Goal: Information Seeking & Learning: Learn about a topic

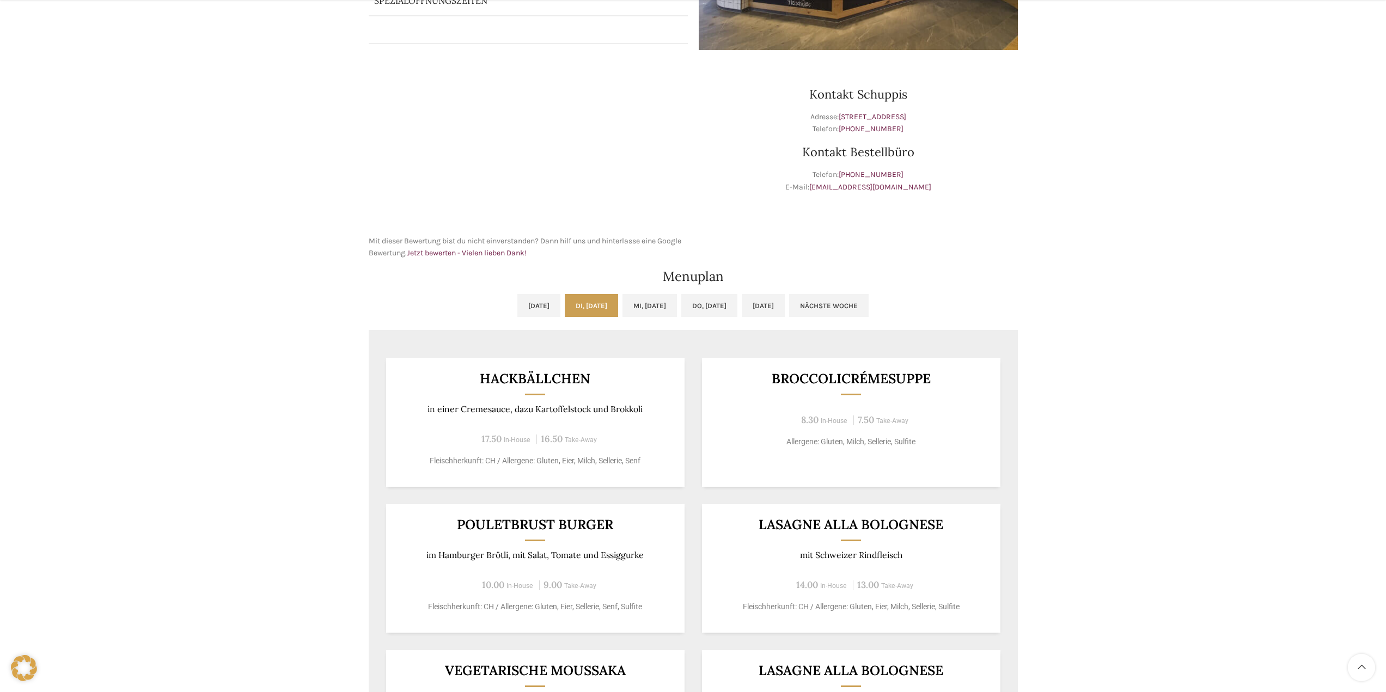
scroll to position [436, 0]
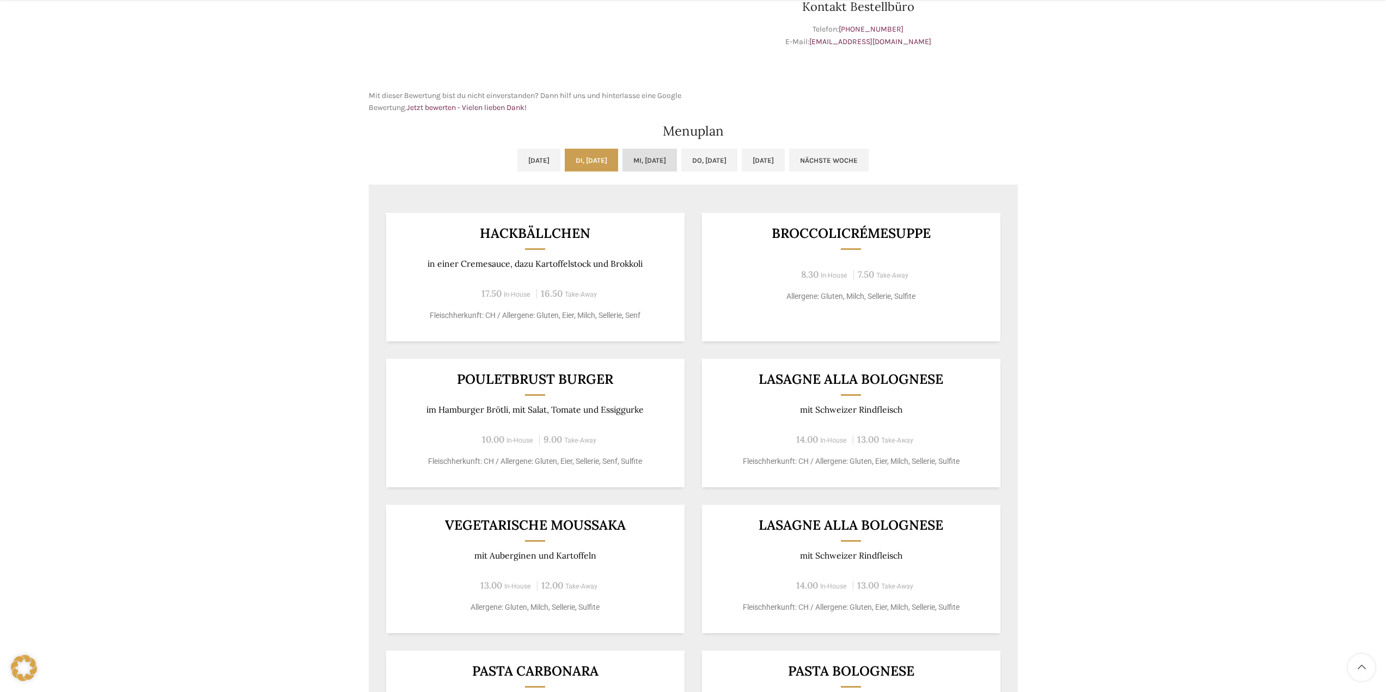
click at [653, 149] on link "Mi, [DATE]" at bounding box center [650, 160] width 54 height 23
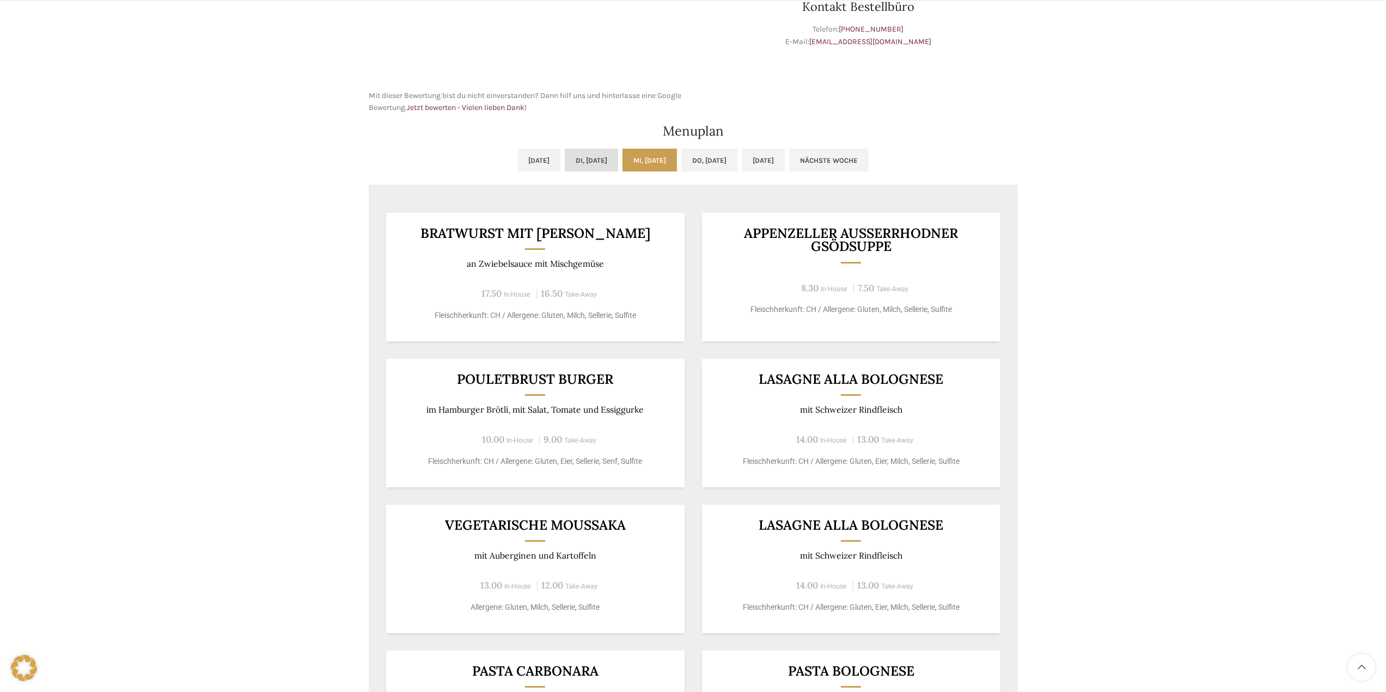
click at [571, 160] on link "Di, [DATE]" at bounding box center [591, 160] width 53 height 23
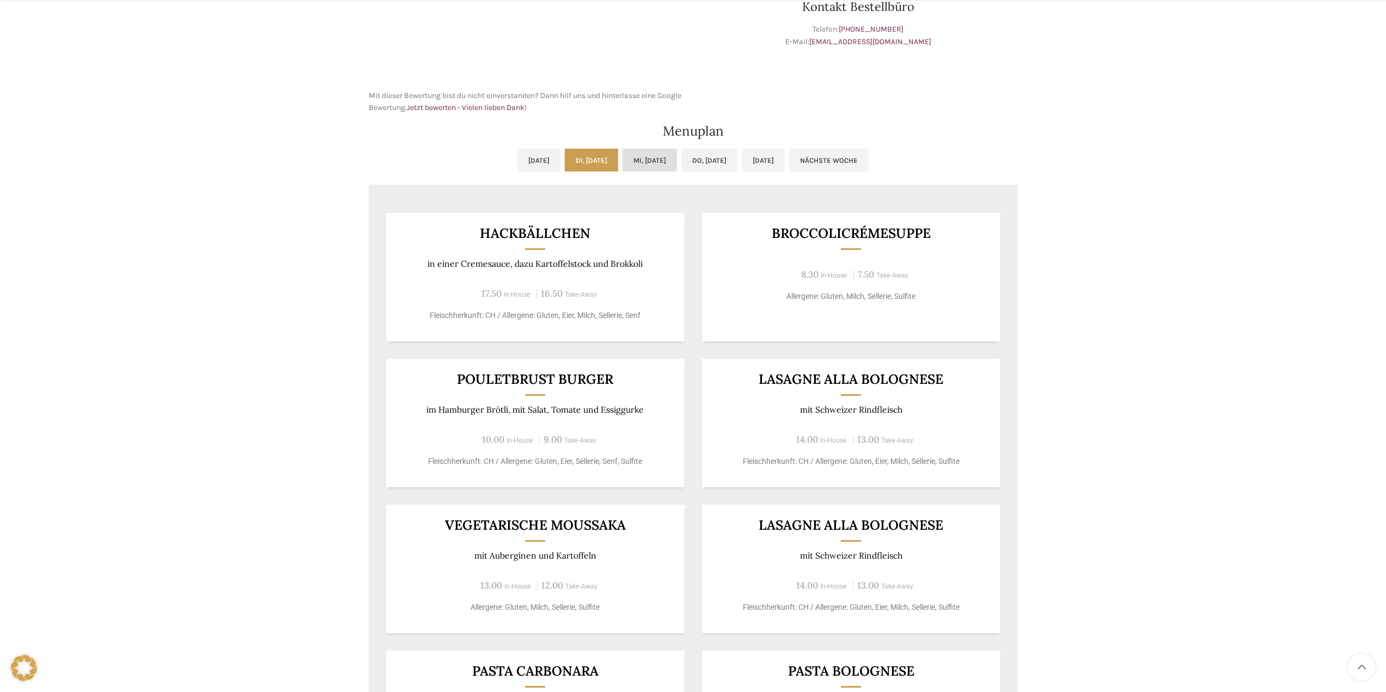
click at [662, 157] on link "Mi, [DATE]" at bounding box center [650, 160] width 54 height 23
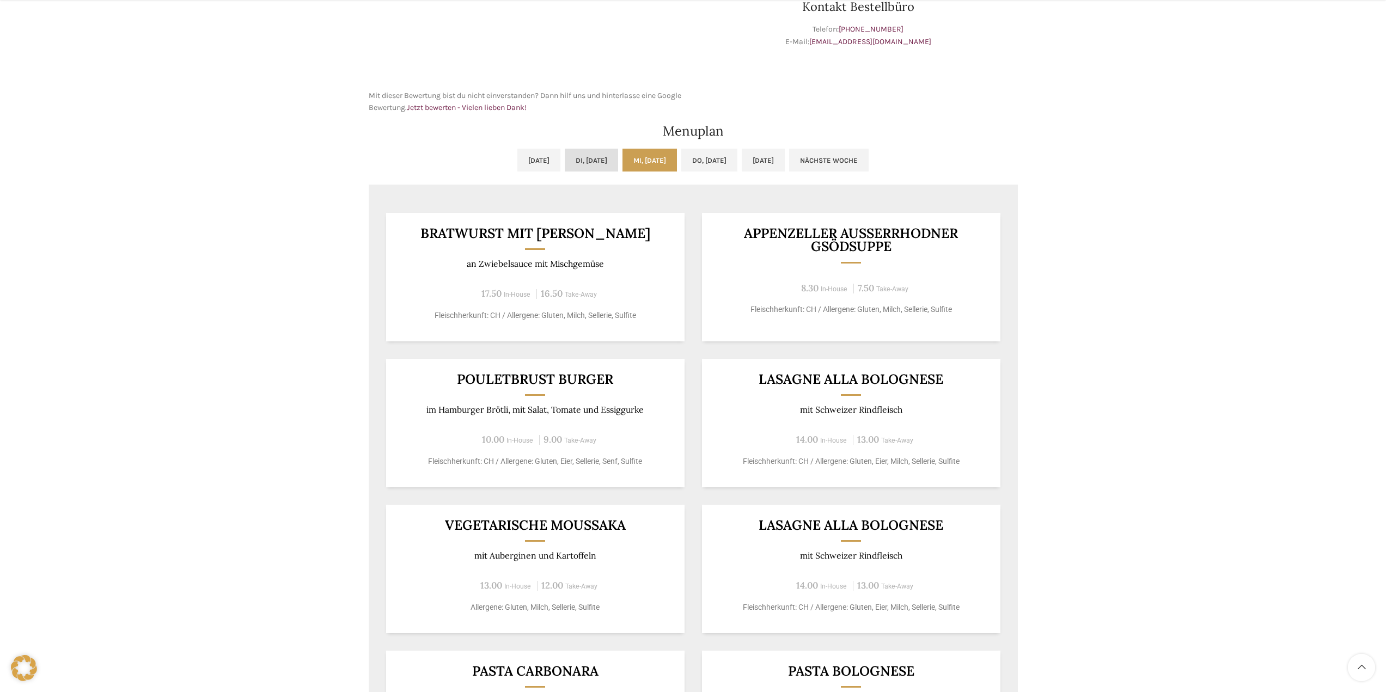
click at [575, 164] on link "Di, [DATE]" at bounding box center [591, 160] width 53 height 23
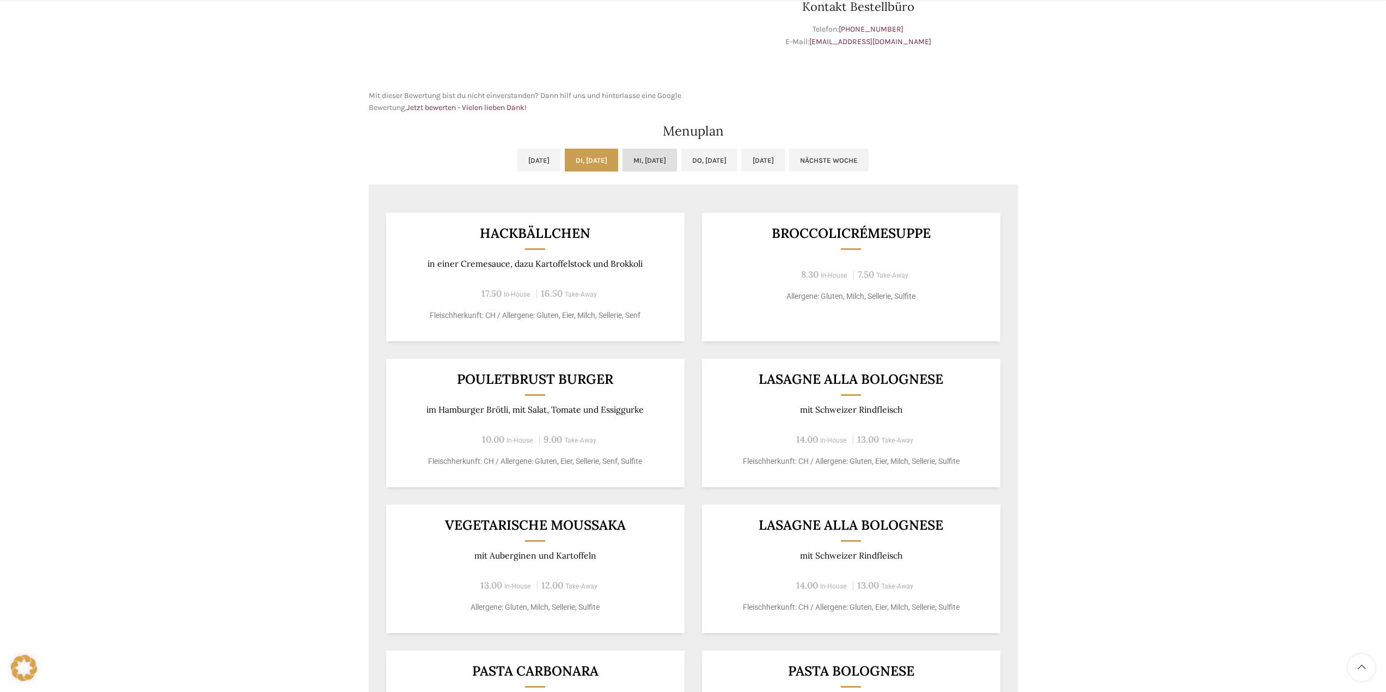
click at [650, 160] on link "Mi, [DATE]" at bounding box center [650, 160] width 54 height 23
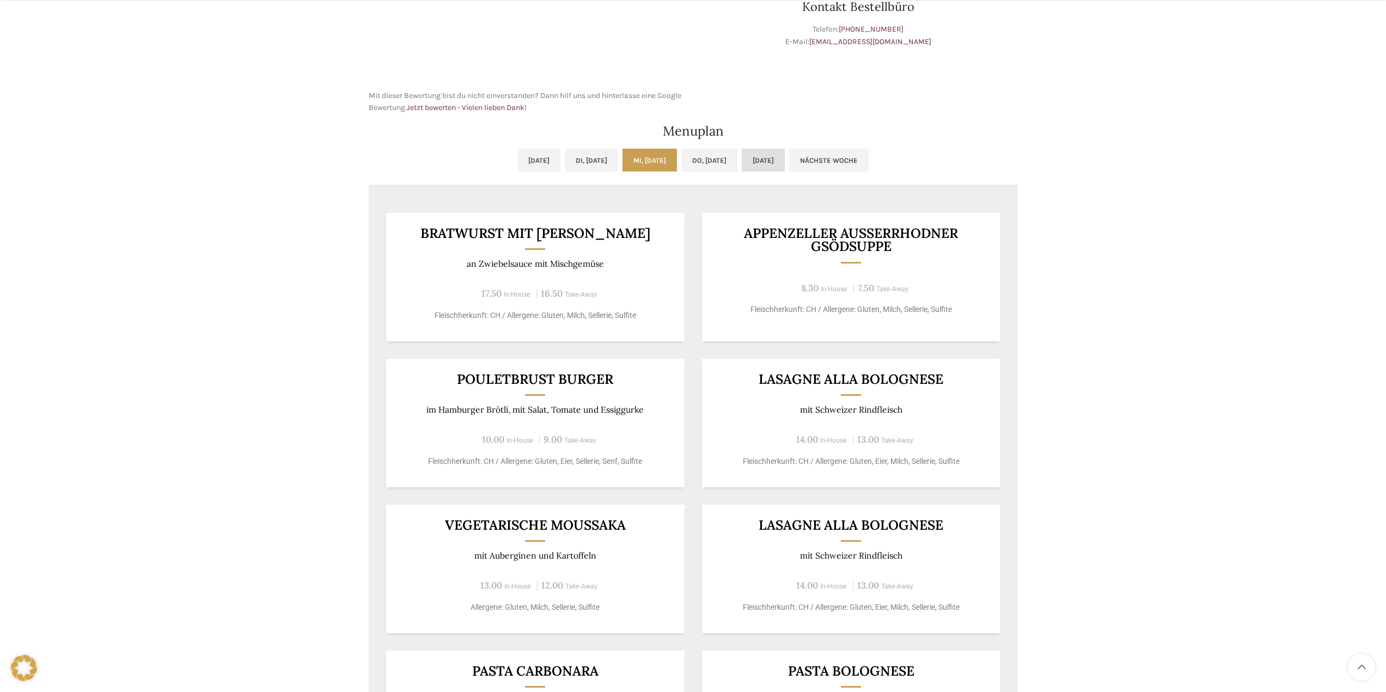
click at [764, 158] on link "[DATE]" at bounding box center [763, 160] width 43 height 23
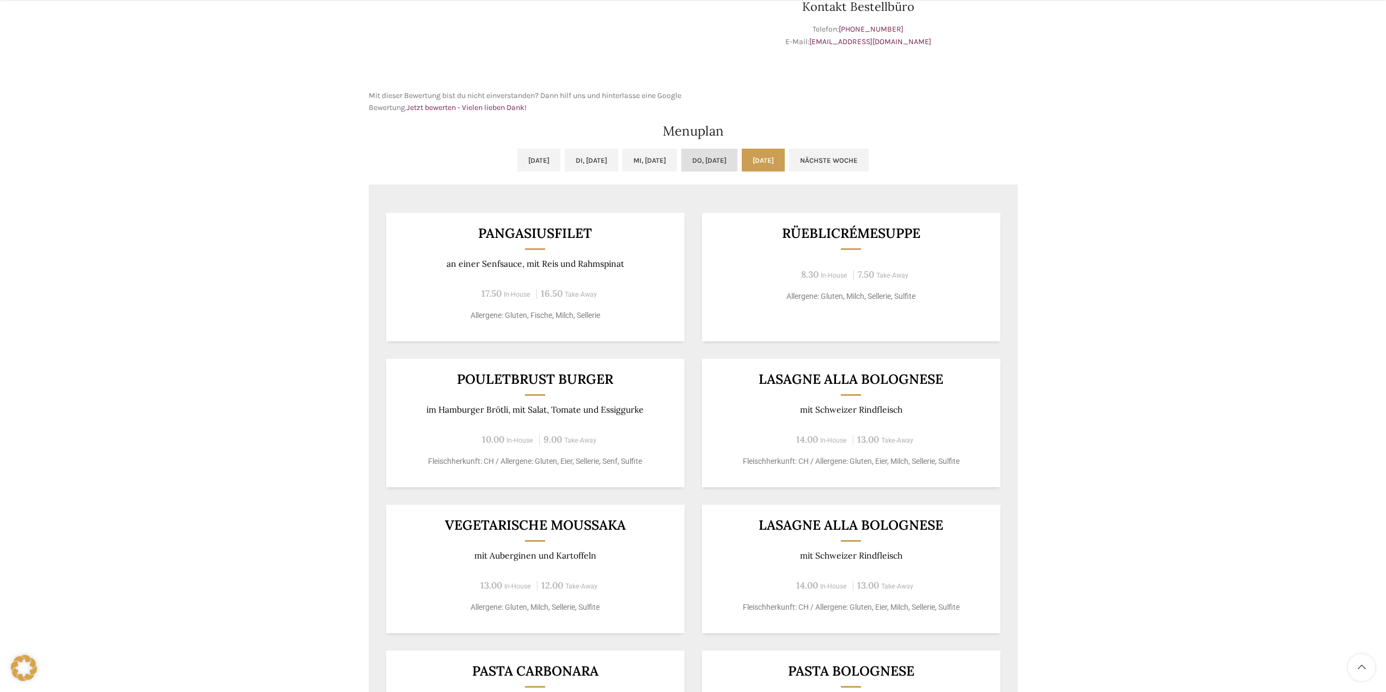
click at [731, 163] on link "Do, [DATE]" at bounding box center [709, 160] width 56 height 23
click at [623, 160] on link "Mi, [DATE]" at bounding box center [650, 160] width 54 height 23
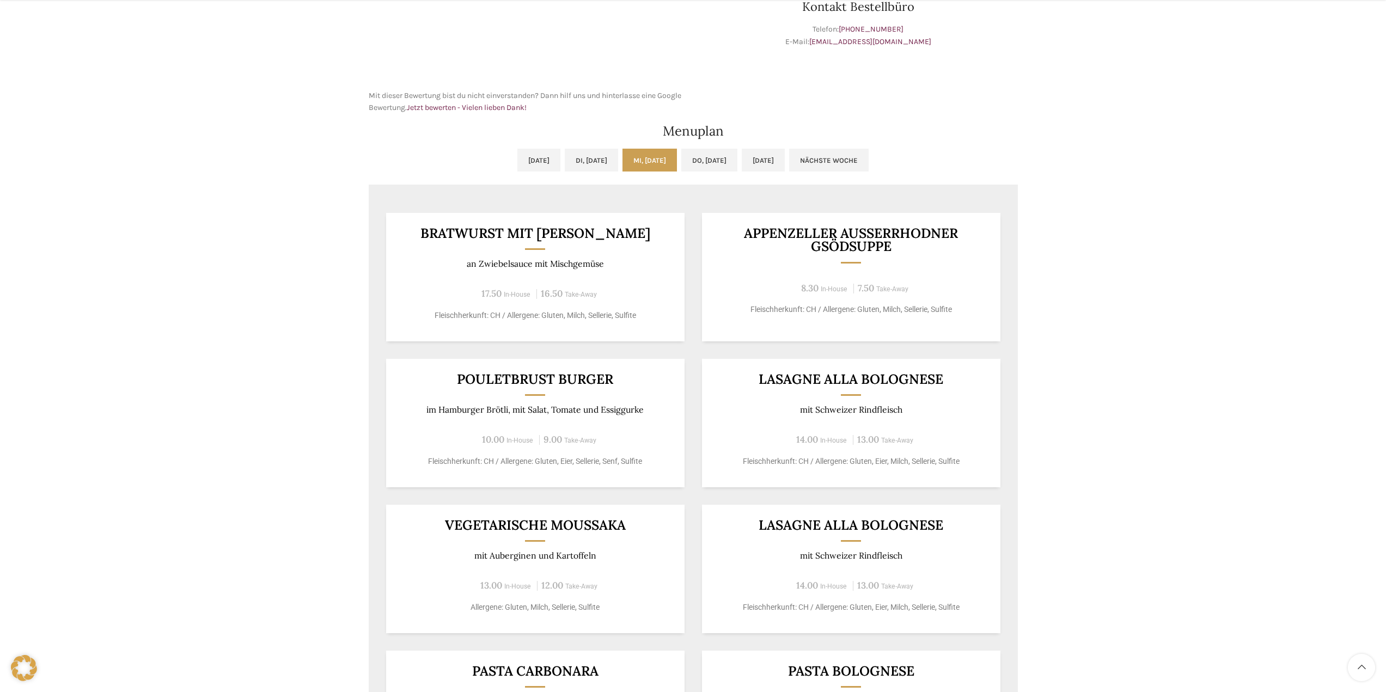
click at [491, 378] on h3 "Pouletbrust Burger" at bounding box center [535, 380] width 272 height 14
drag, startPoint x: 636, startPoint y: 383, endPoint x: 436, endPoint y: 383, distance: 199.9
click at [436, 383] on h3 "Pouletbrust Burger" at bounding box center [535, 380] width 272 height 14
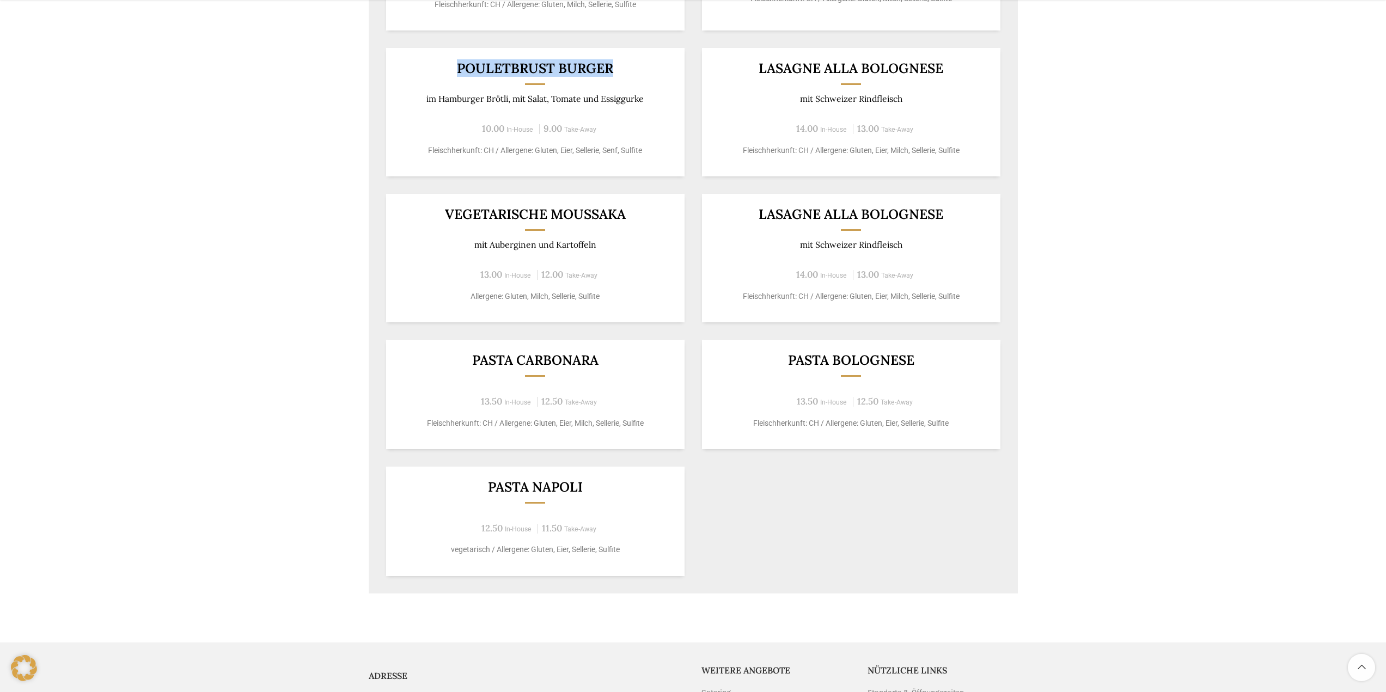
scroll to position [817, 0]
